Goal: Task Accomplishment & Management: Use online tool/utility

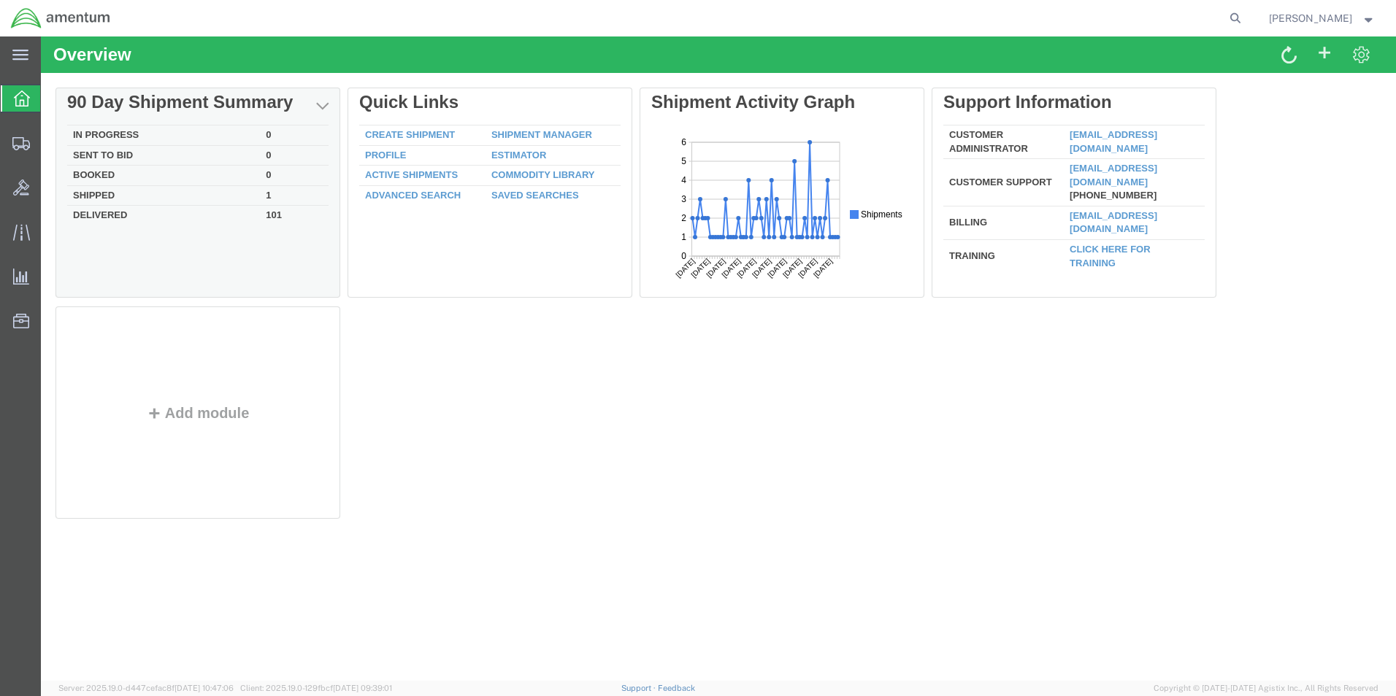
click at [109, 129] on td "In Progress" at bounding box center [163, 136] width 193 height 20
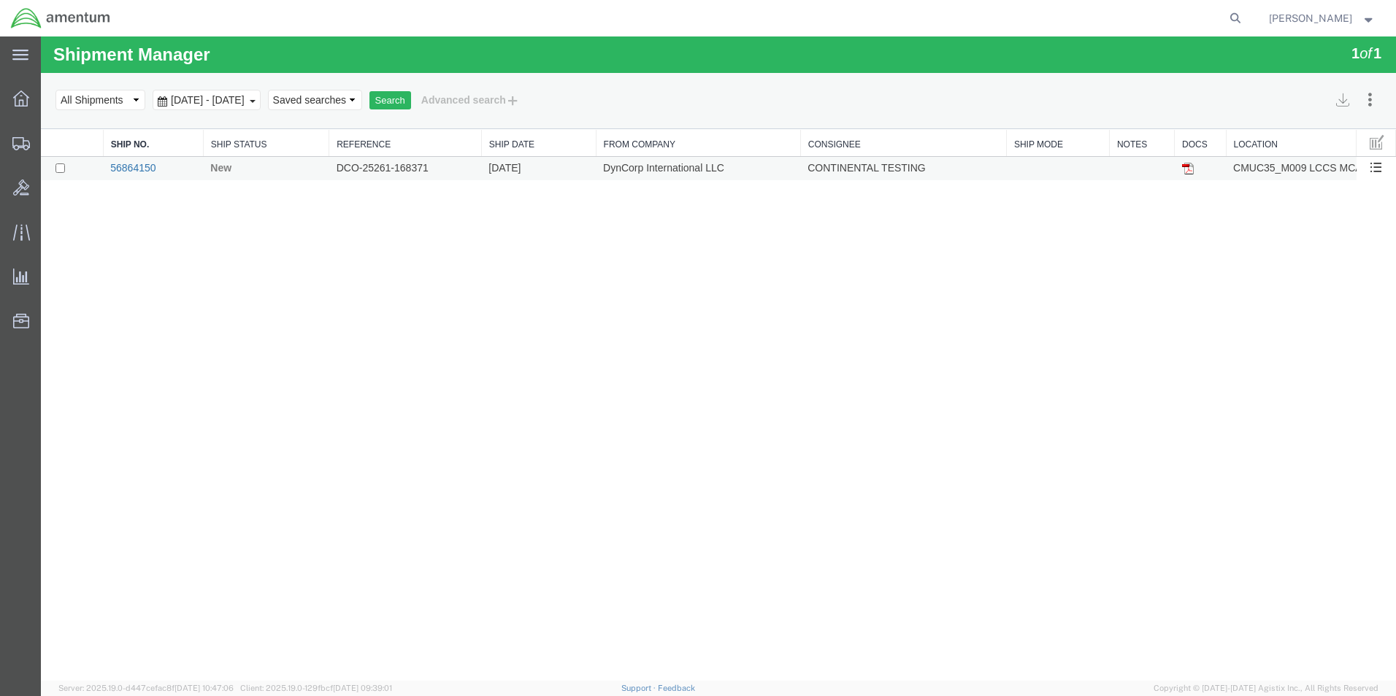
click at [123, 166] on link "56864150" at bounding box center [132, 168] width 45 height 12
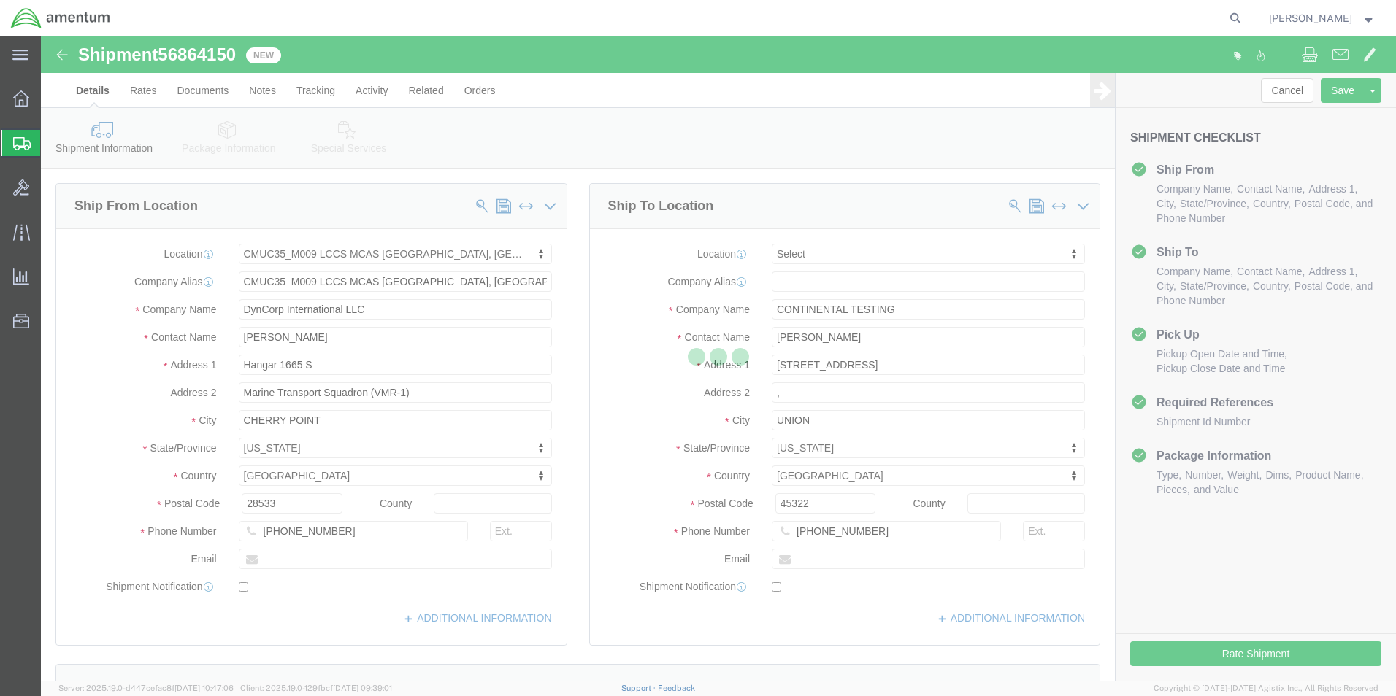
select select "42656"
select select
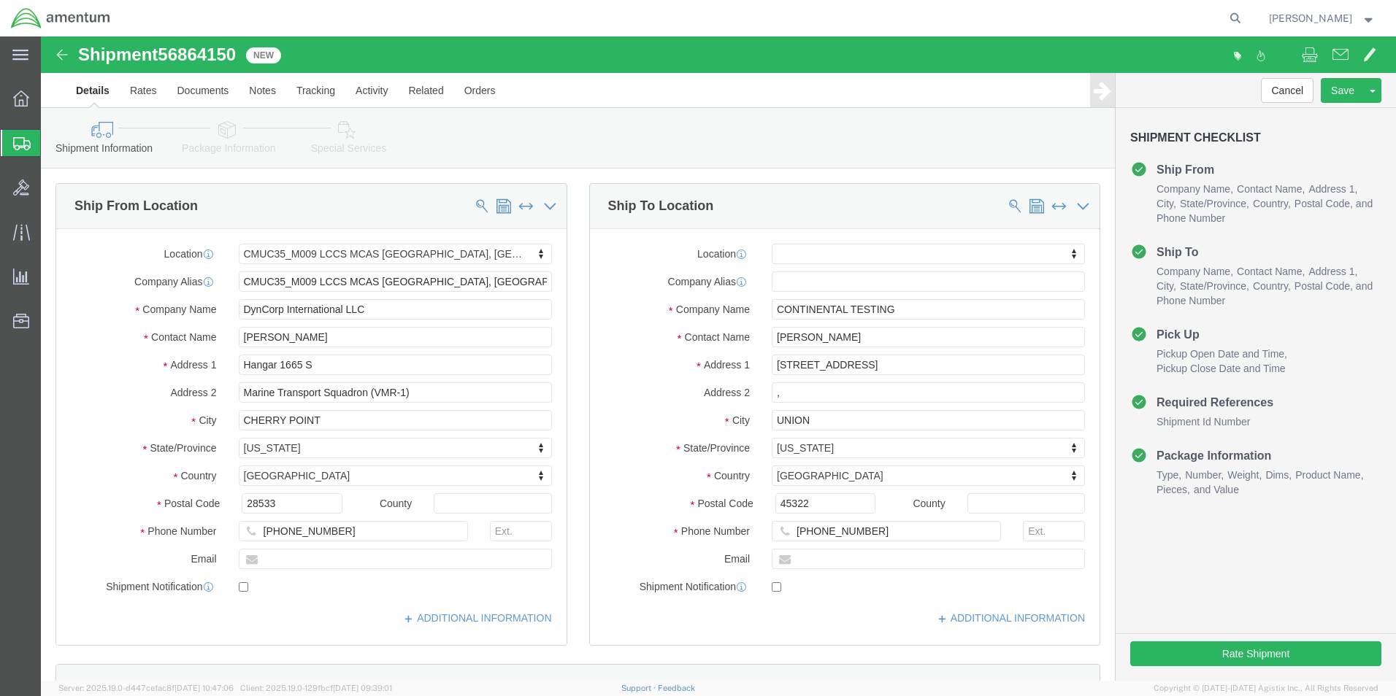
click link "Package Information"
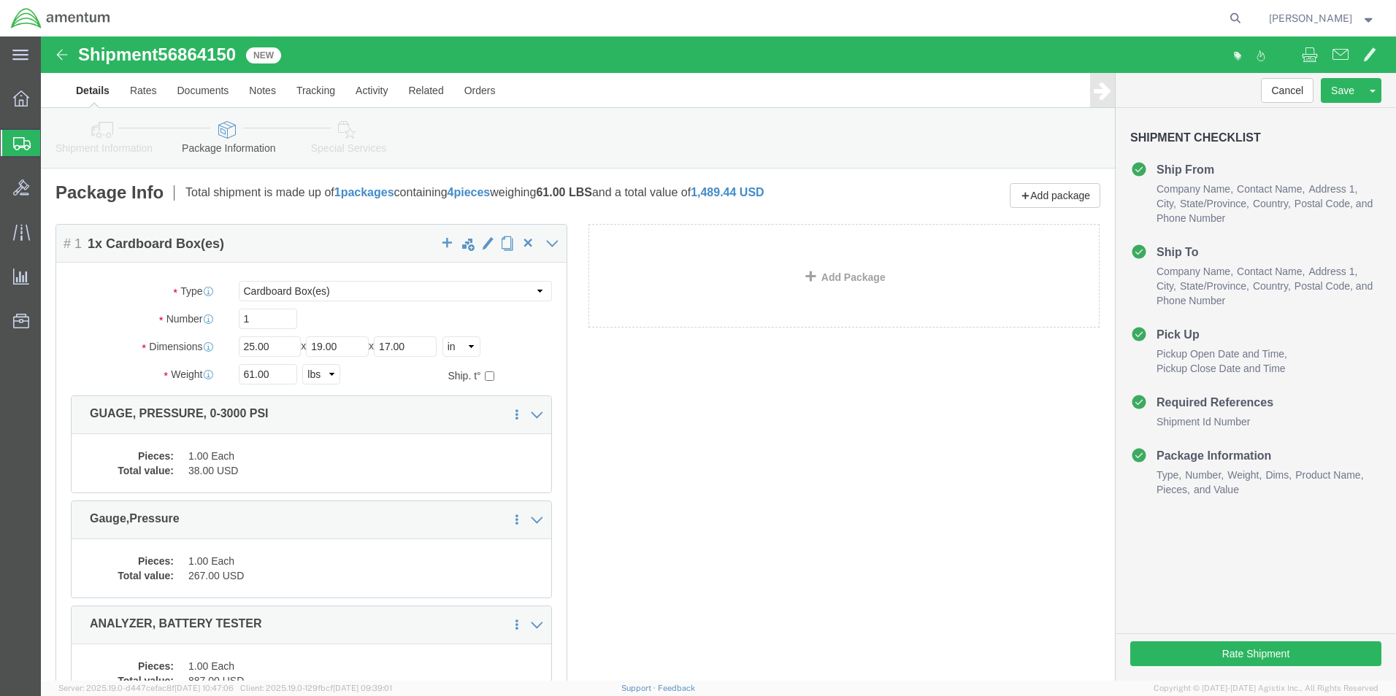
scroll to position [195, 0]
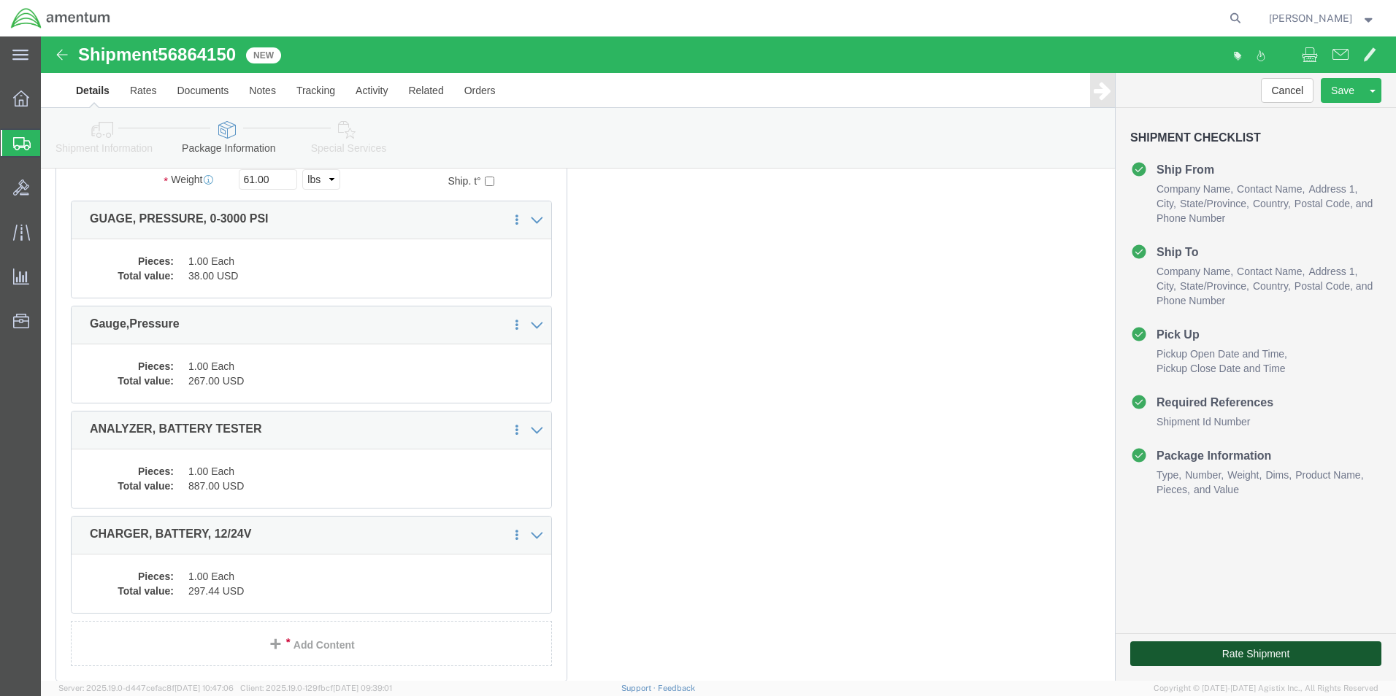
click button "Rate Shipment"
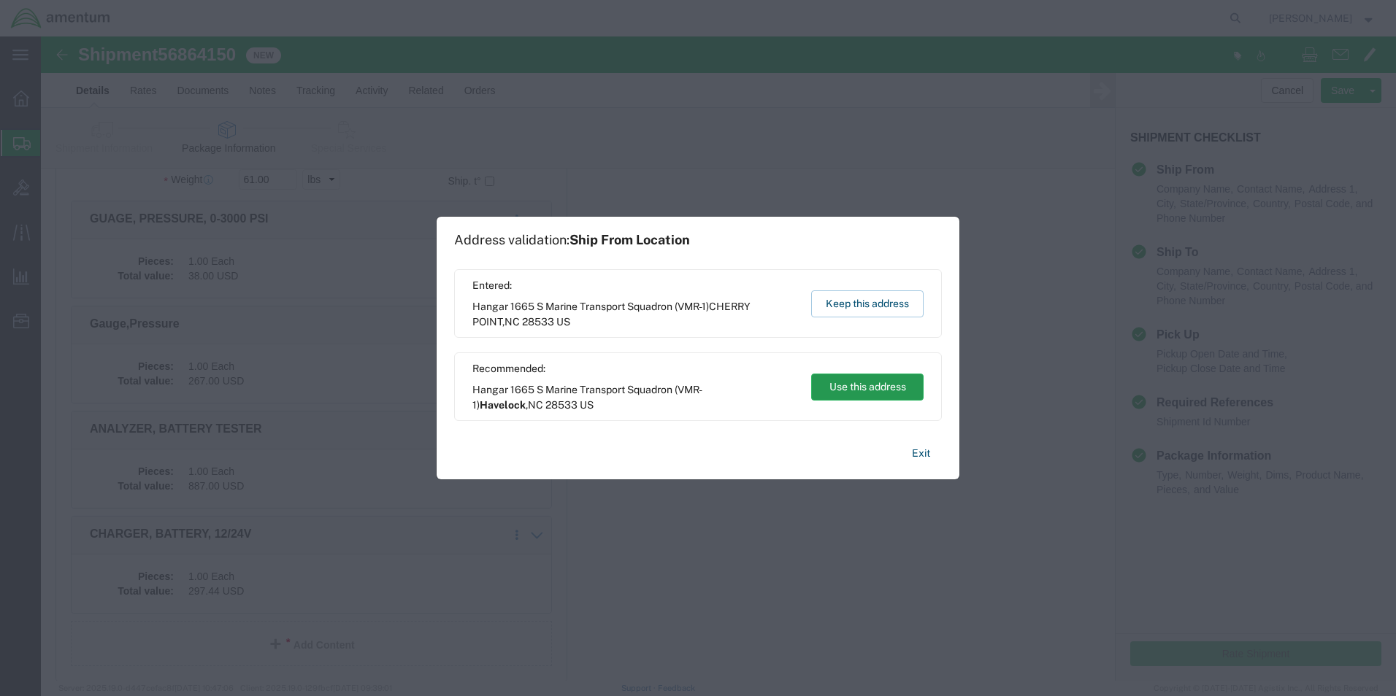
click at [825, 386] on button "Use this address" at bounding box center [867, 387] width 112 height 27
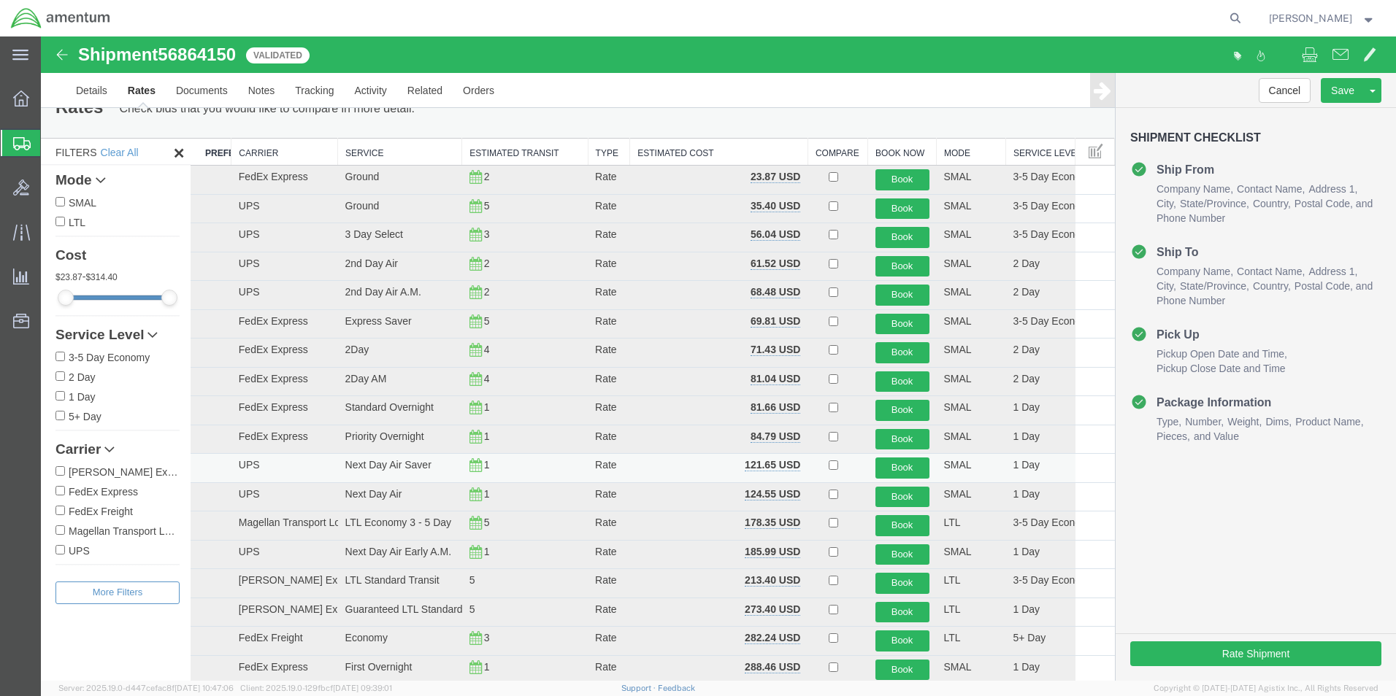
scroll to position [0, 0]
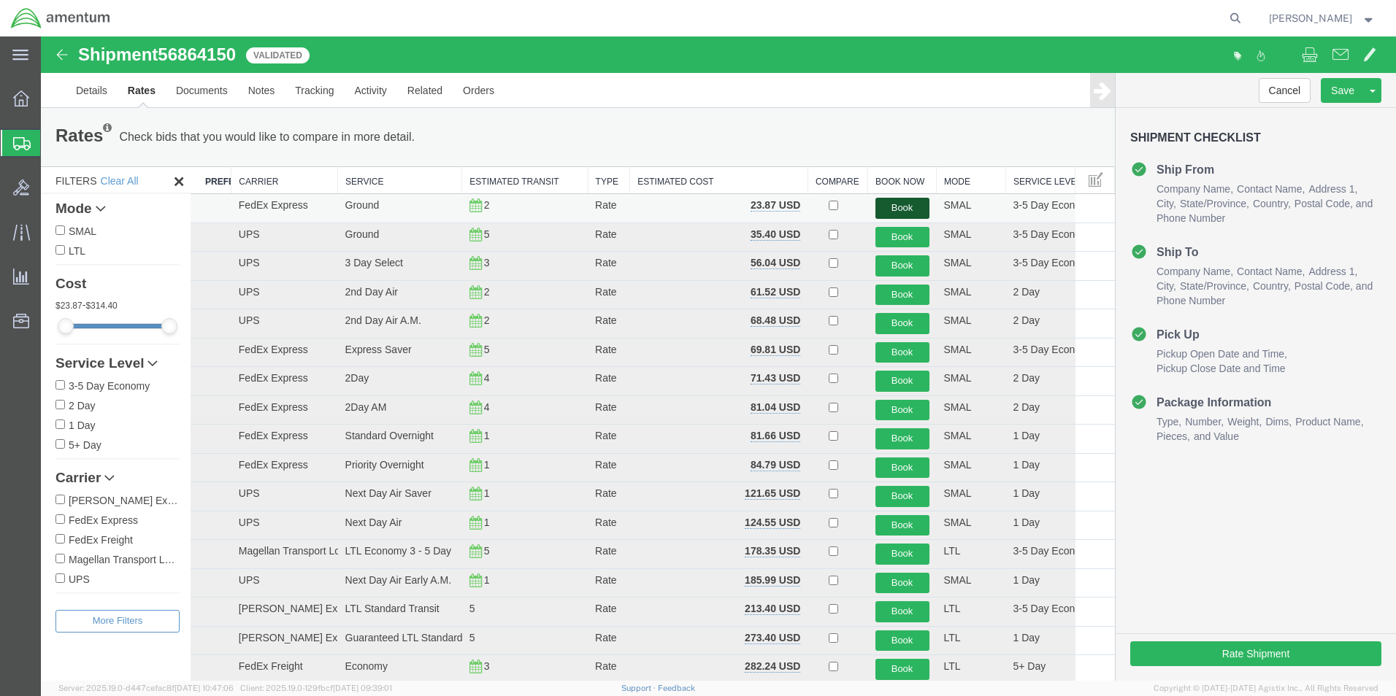
click at [899, 209] on button "Book" at bounding box center [902, 208] width 54 height 21
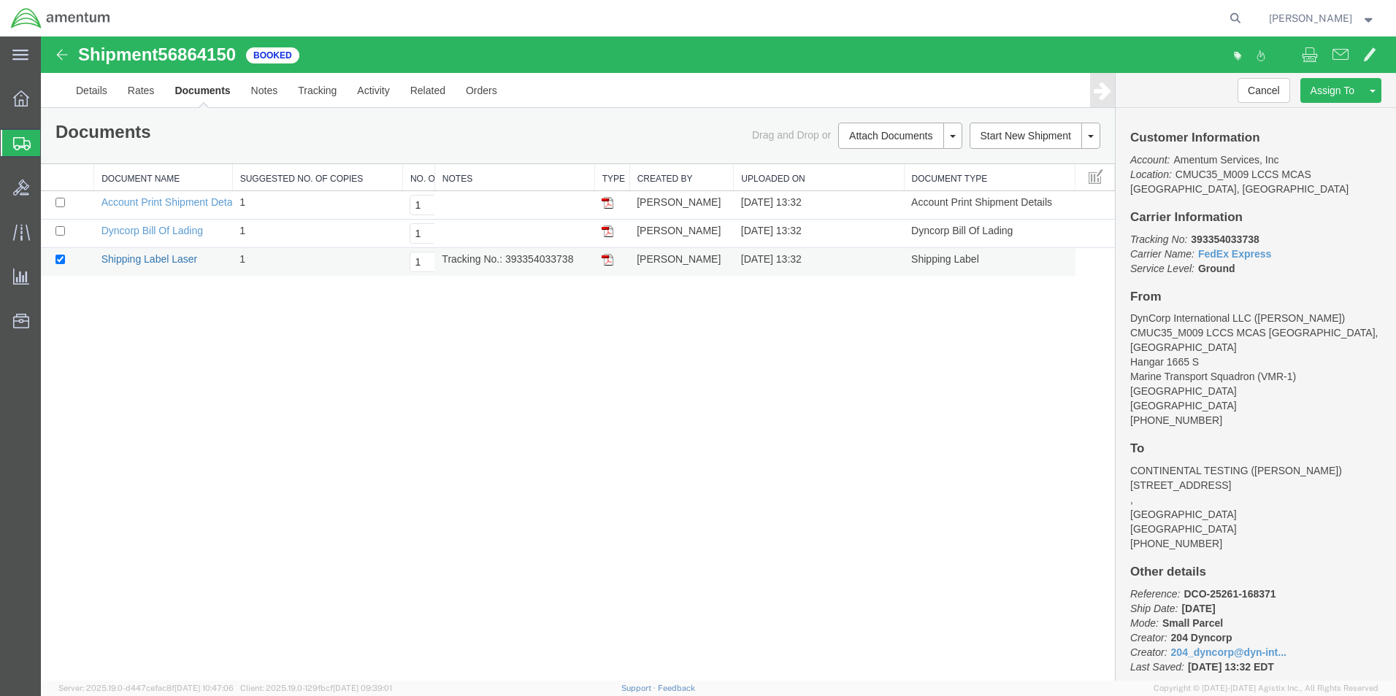
click at [164, 262] on link "Shipping Label Laser" at bounding box center [149, 259] width 96 height 12
